Goal: Information Seeking & Learning: Learn about a topic

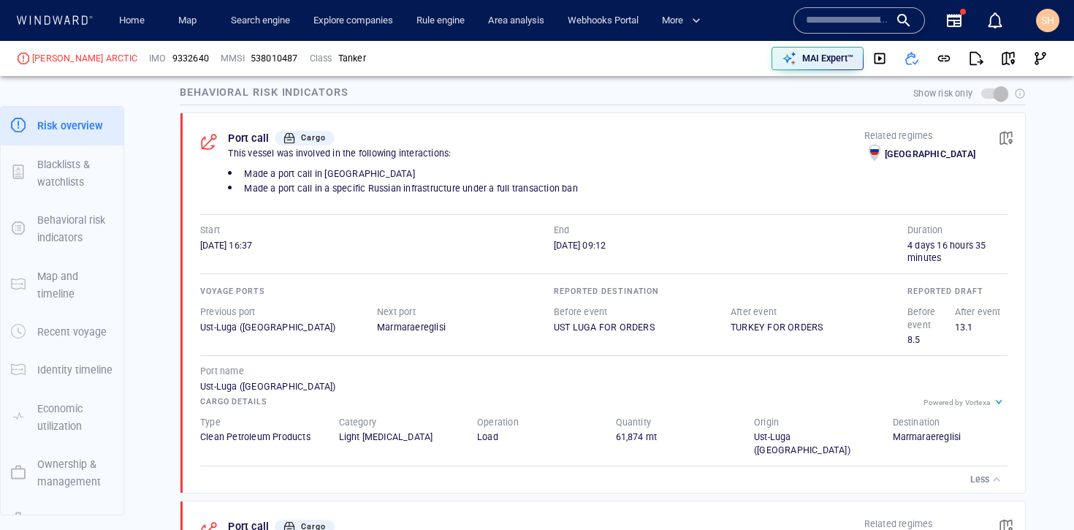
scroll to position [132, 0]
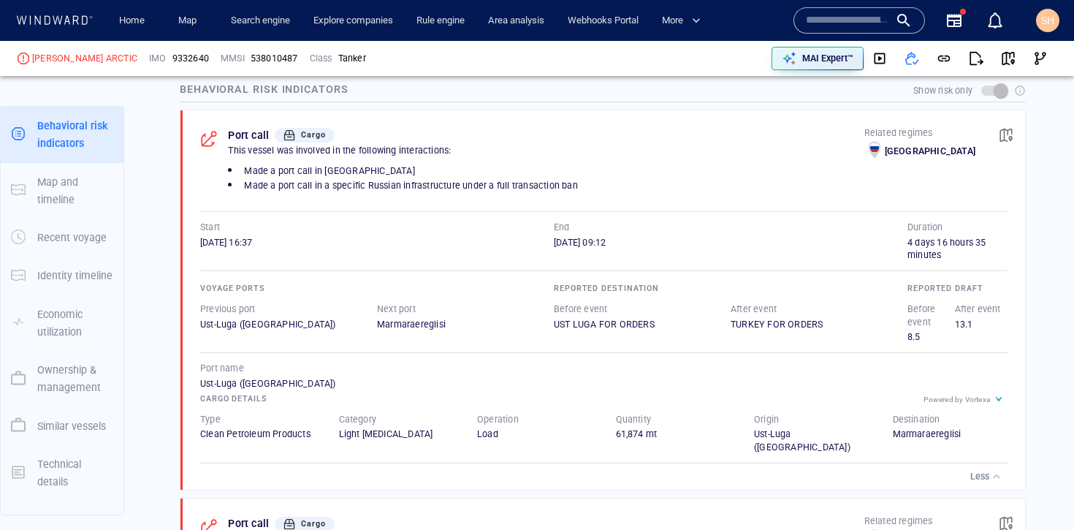
click at [783, 143] on div "This vessel was involved in the following interactions:" at bounding box center [546, 150] width 642 height 19
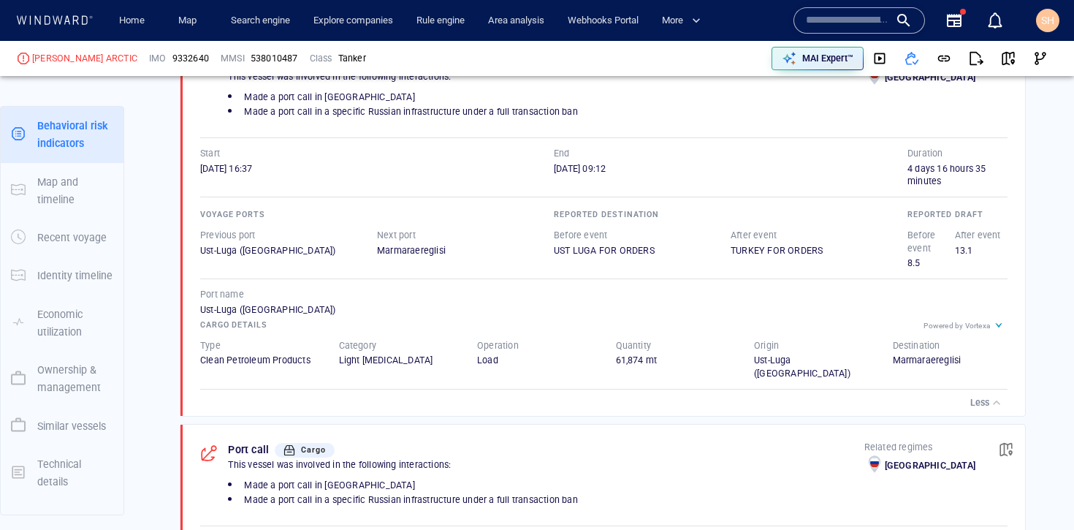
scroll to position [1149, 0]
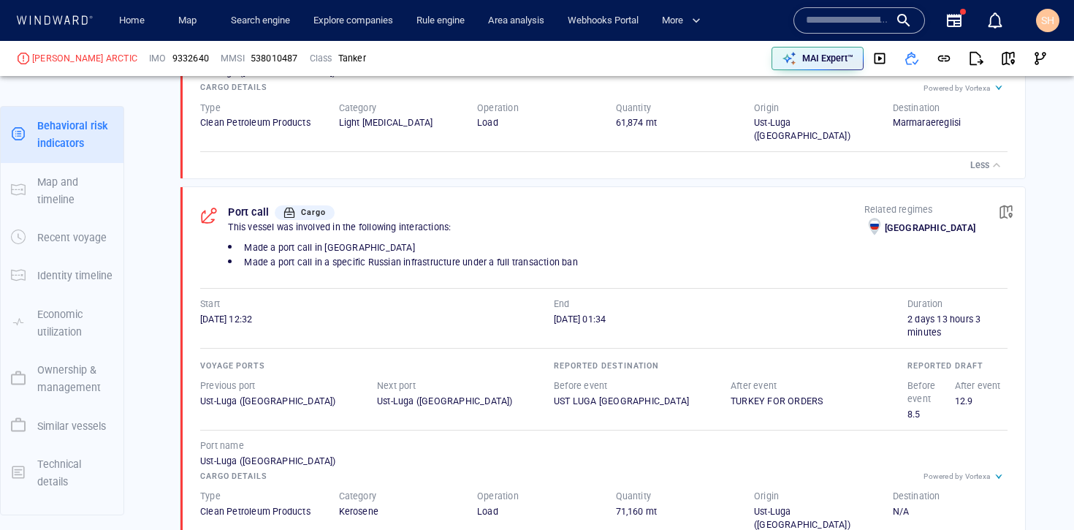
click at [971, 159] on p "Less" at bounding box center [980, 165] width 19 height 13
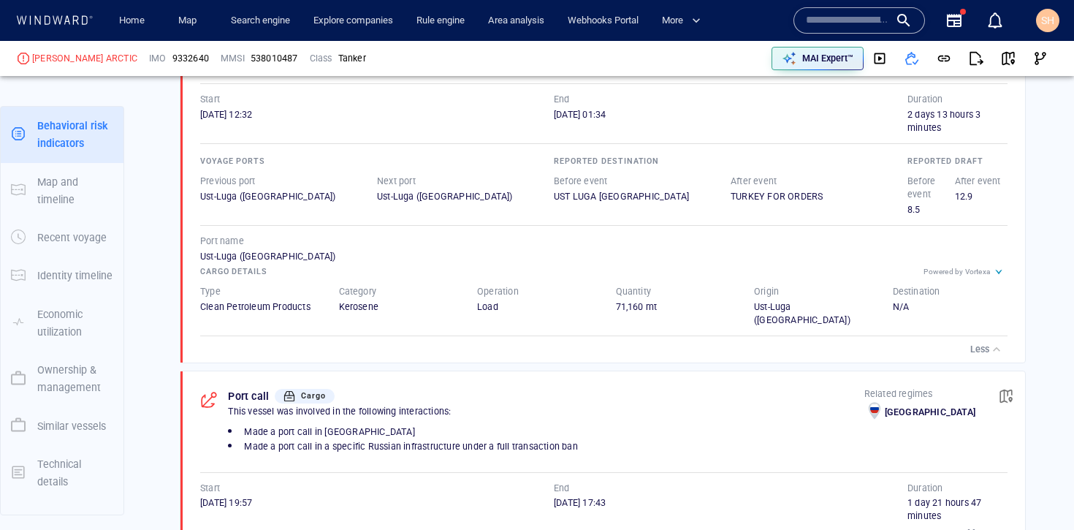
click at [990, 342] on div "button" at bounding box center [997, 349] width 15 height 15
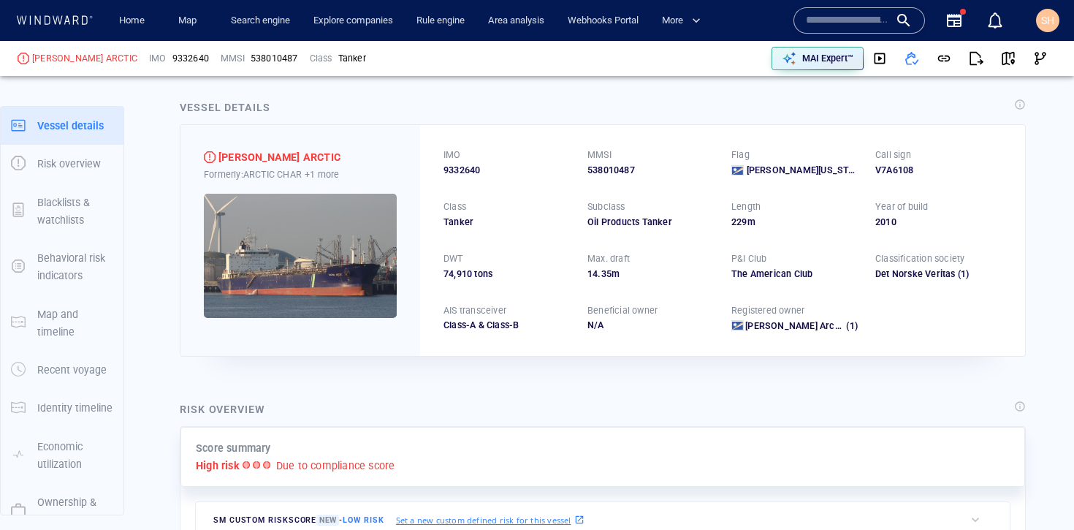
scroll to position [0, 0]
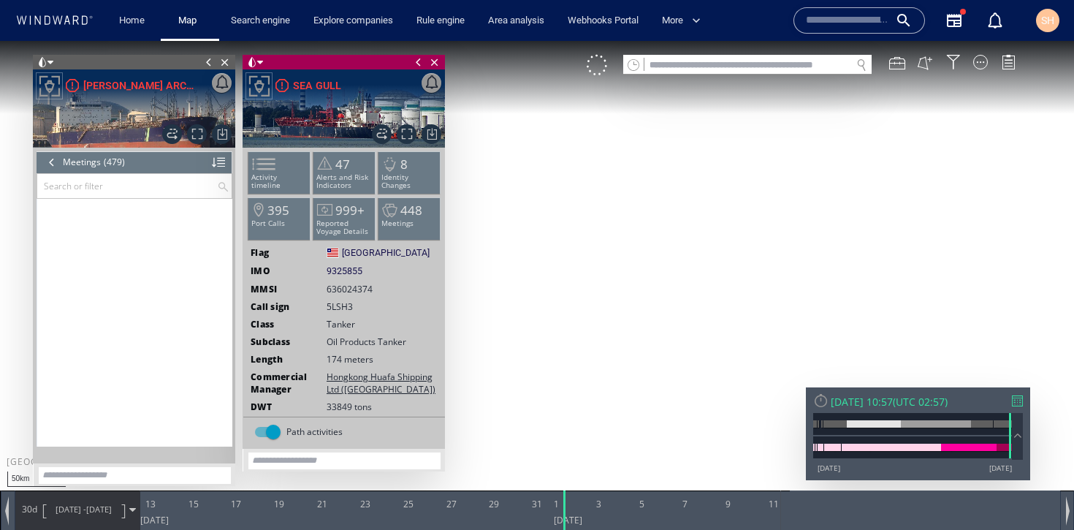
scroll to position [19133, 0]
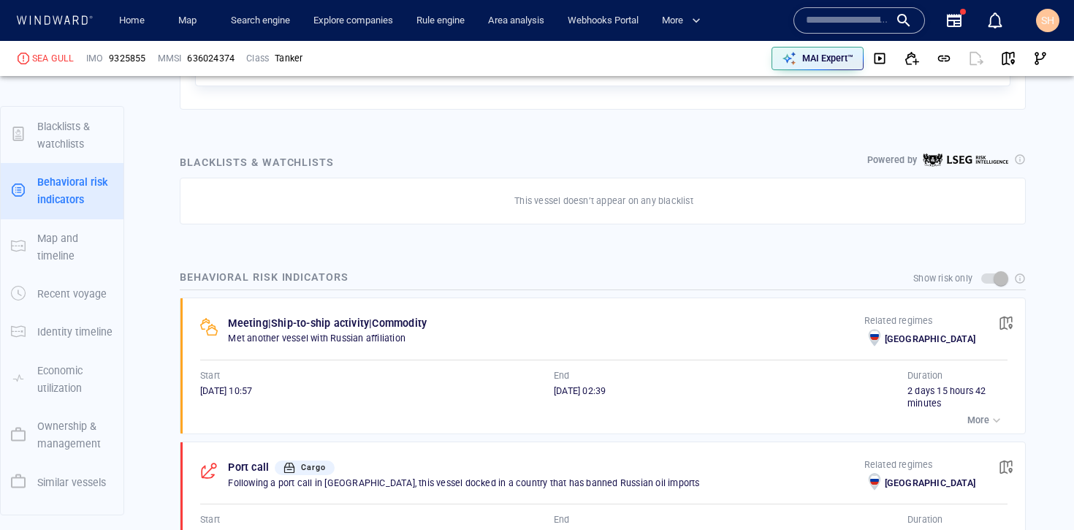
scroll to position [132, 0]
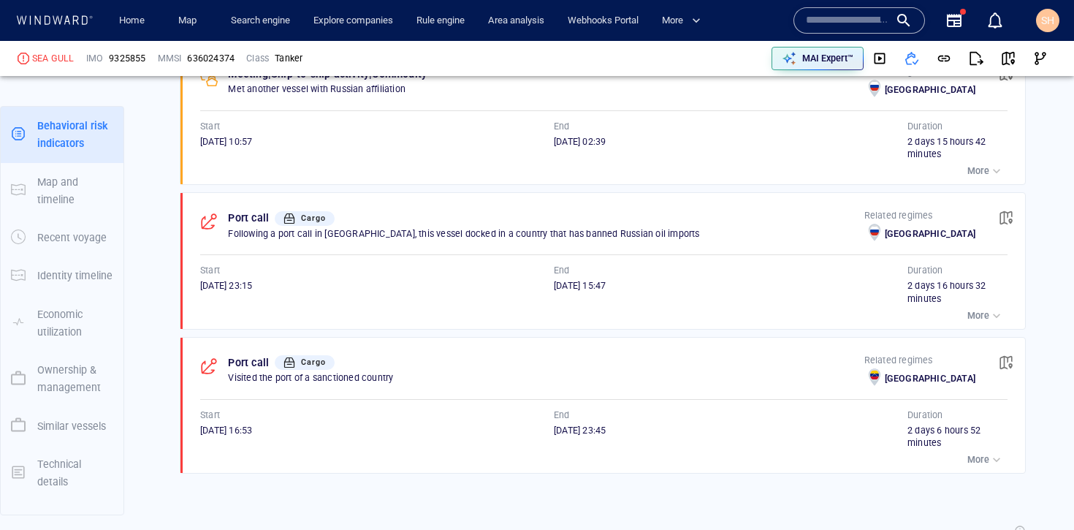
scroll to position [901, 0]
click at [971, 310] on p "More" at bounding box center [979, 313] width 22 height 13
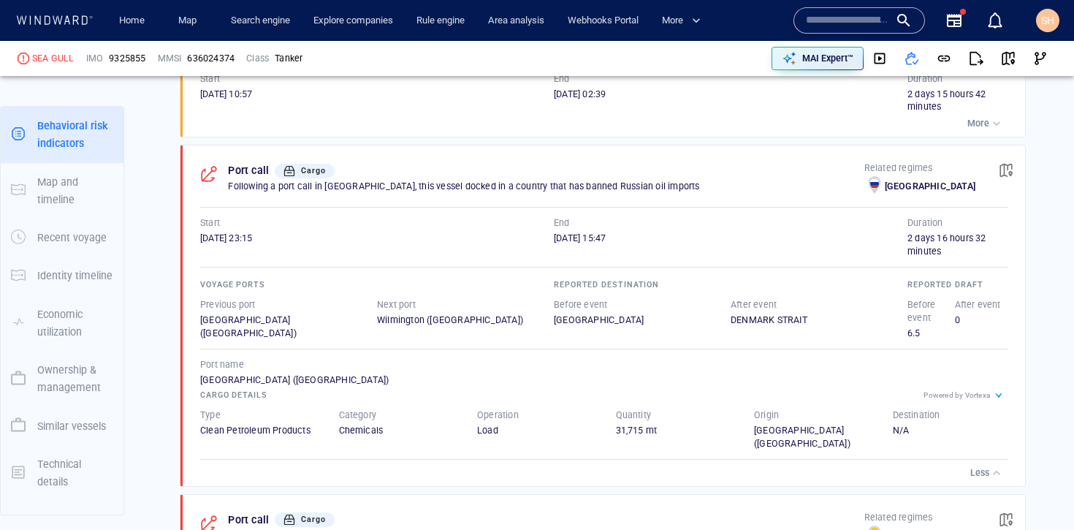
scroll to position [1058, 0]
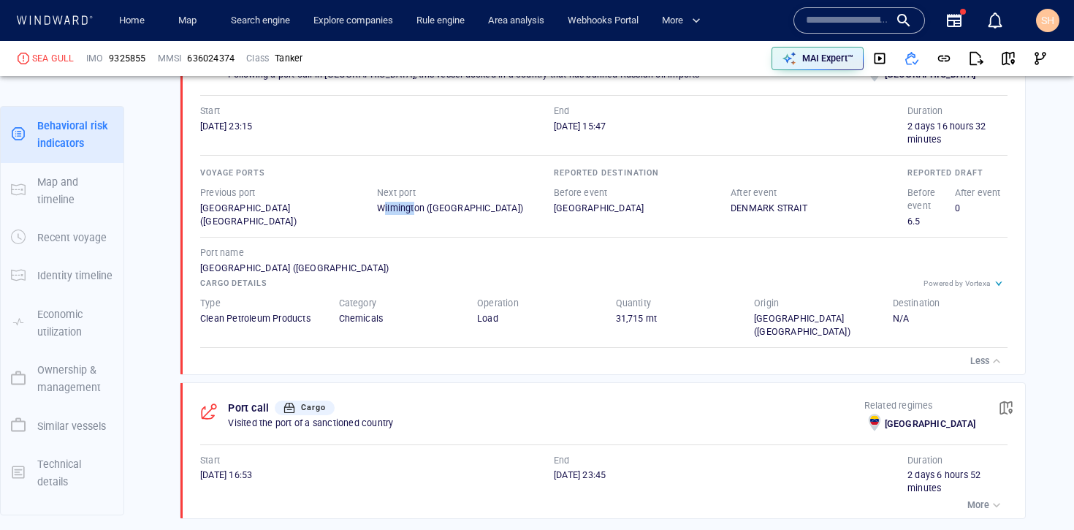
drag, startPoint x: 379, startPoint y: 207, endPoint x: 414, endPoint y: 215, distance: 35.3
click at [414, 214] on div "Wilmington (United States)" at bounding box center [465, 208] width 177 height 13
click at [455, 277] on div "Cargo details" at bounding box center [603, 283] width 813 height 22
drag, startPoint x: 762, startPoint y: 319, endPoint x: 802, endPoint y: 319, distance: 40.2
click at [802, 319] on div "St. Petersburg (Russia)" at bounding box center [811, 325] width 115 height 26
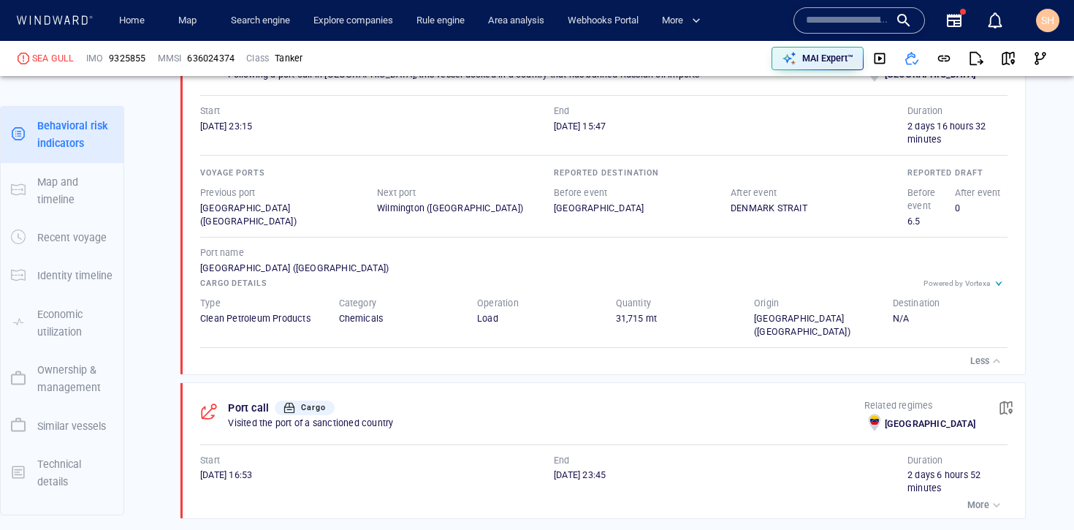
click at [745, 316] on div "Origin St. Petersburg (Russia)" at bounding box center [812, 317] width 139 height 65
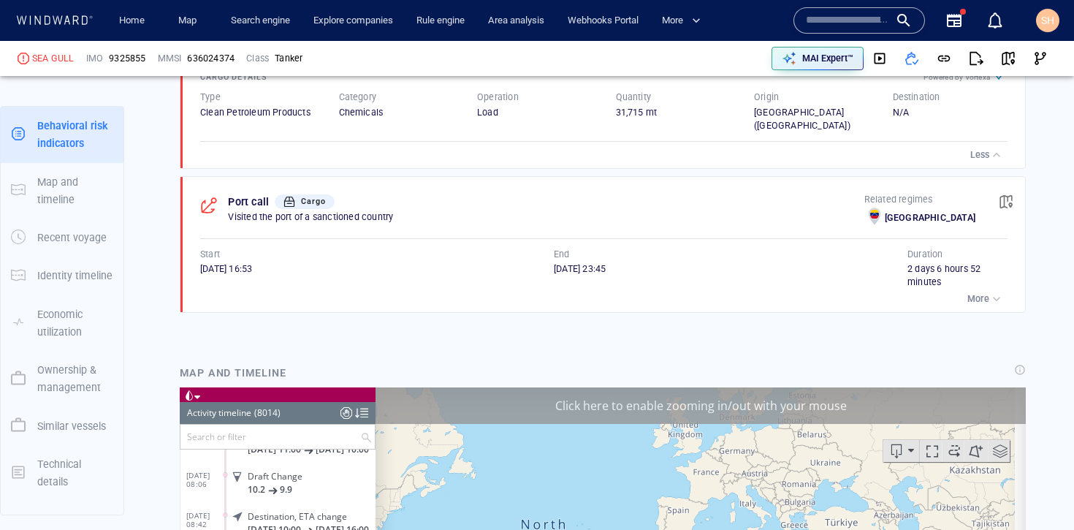
scroll to position [321735, 0]
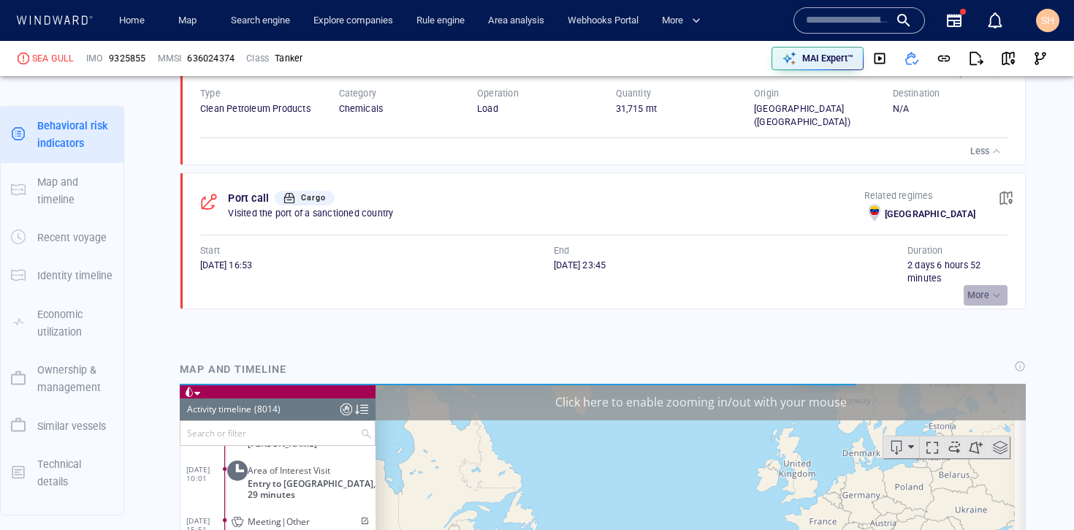
click at [968, 296] on p "More" at bounding box center [979, 295] width 22 height 13
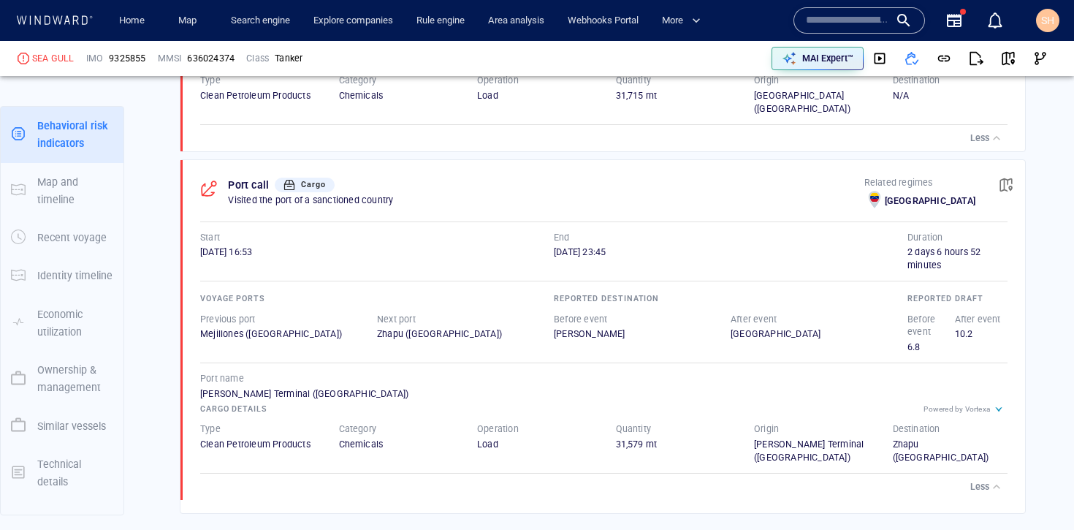
scroll to position [1387, 0]
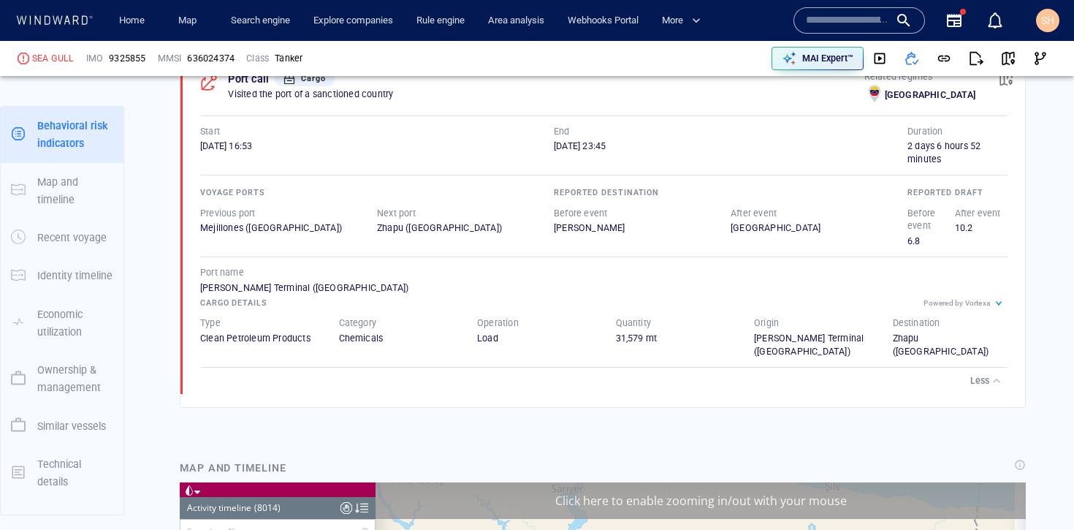
click at [981, 376] on button "Less" at bounding box center [987, 381] width 41 height 20
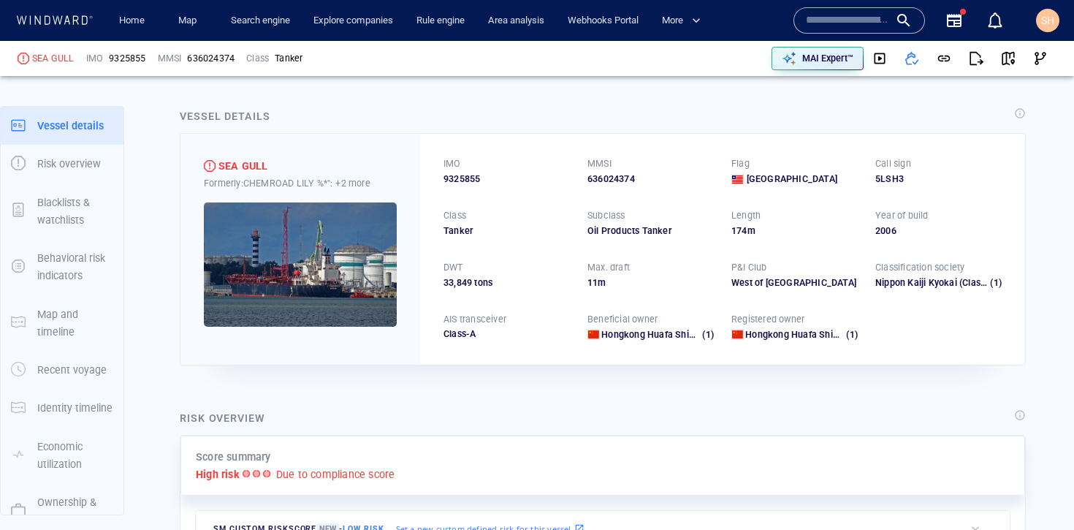
scroll to position [0, 0]
